Goal: Information Seeking & Learning: Stay updated

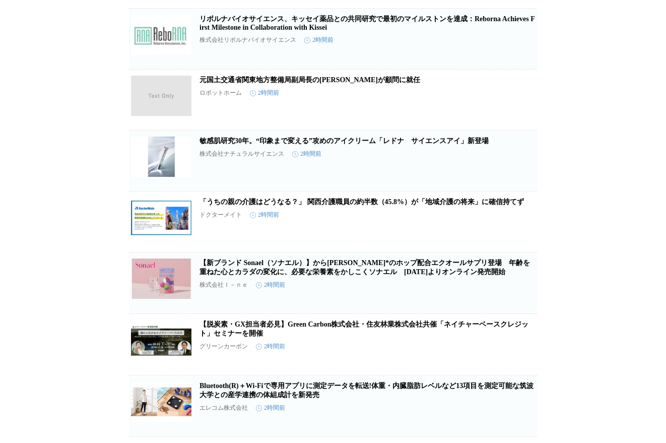
scroll to position [5663, 0]
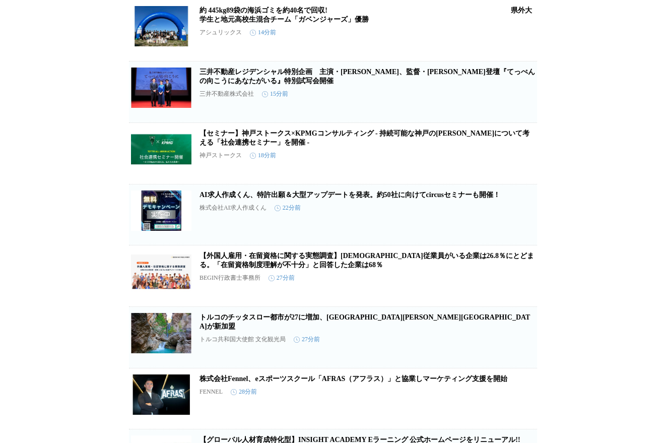
scroll to position [0, 0]
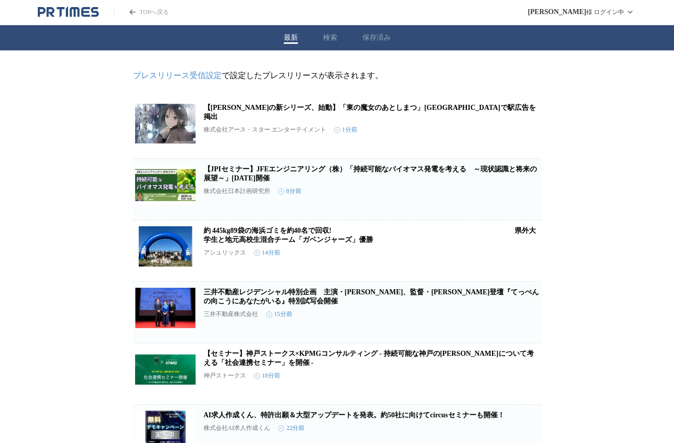
click at [325, 41] on button "検索" at bounding box center [330, 37] width 14 height 9
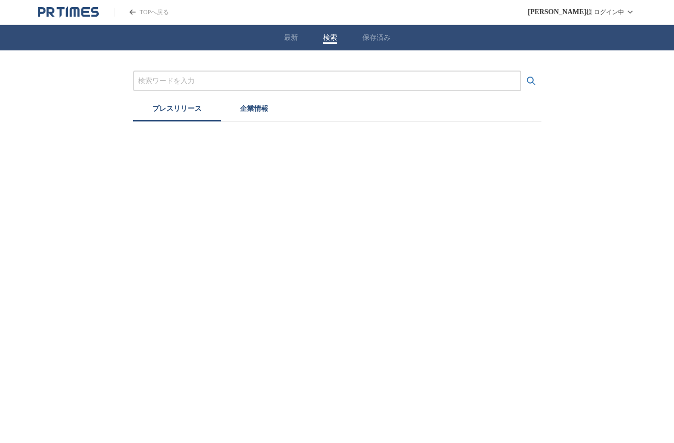
click at [281, 60] on div "プレスリリース 企業情報" at bounding box center [337, 85] width 674 height 71
click at [259, 80] on input "プレスリリースおよび企業を検索する" at bounding box center [327, 81] width 378 height 11
click at [521, 71] on button "検索する" at bounding box center [531, 81] width 20 height 20
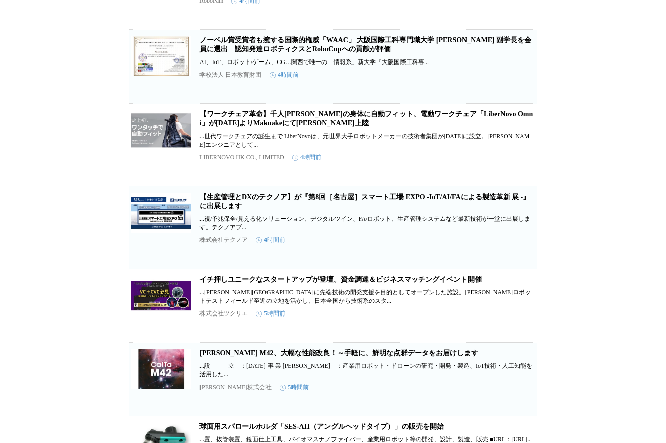
scroll to position [818, 0]
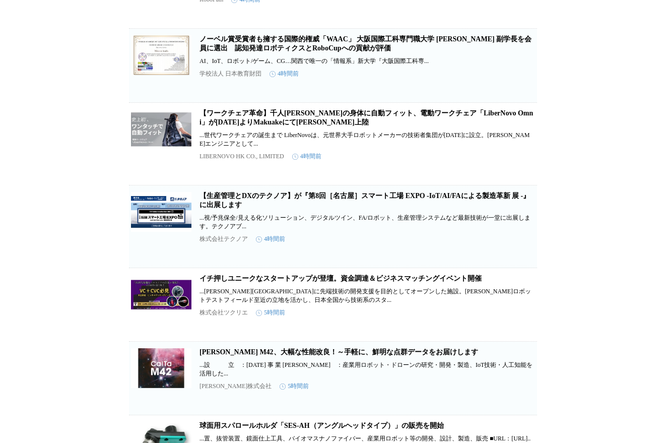
click at [260, 126] on link "【ワークチェア革命】千人[PERSON_NAME]の身体に自動フィット、電動ワークチェア「LiberNovo Omni」が[DATE]よりMakuakeにて[…" at bounding box center [367, 117] width 334 height 17
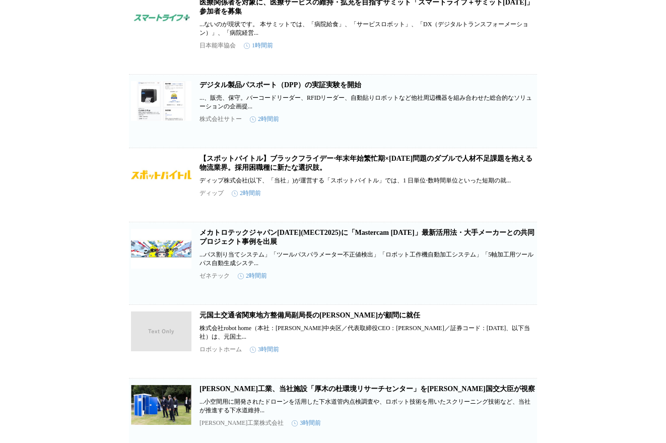
scroll to position [0, 0]
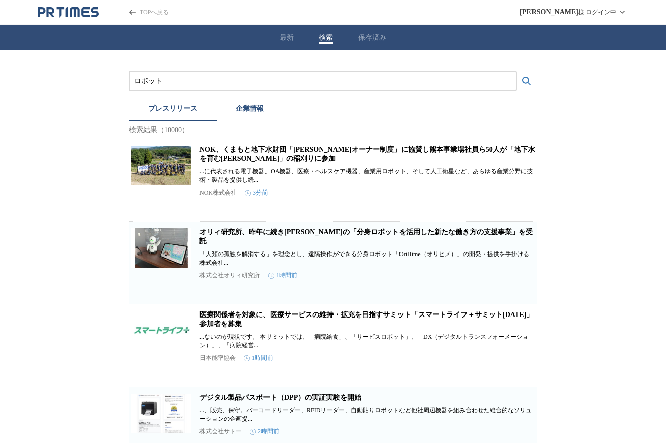
drag, startPoint x: 184, startPoint y: 80, endPoint x: 53, endPoint y: 81, distance: 130.5
click at [517, 71] on button "検索する" at bounding box center [527, 81] width 20 height 20
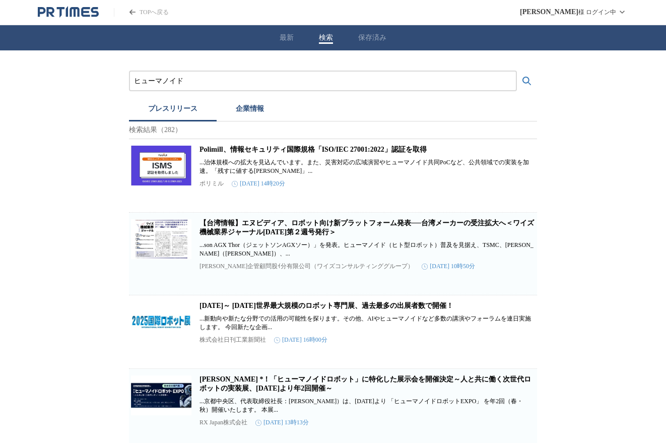
drag, startPoint x: 194, startPoint y: 82, endPoint x: 68, endPoint y: 81, distance: 126.5
type input "ロケット"
click at [517, 71] on button "検索する" at bounding box center [527, 81] width 20 height 20
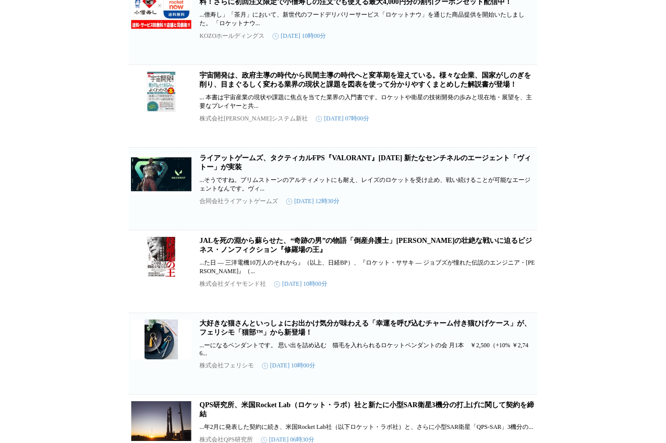
scroll to position [1077, 0]
